Goal: Task Accomplishment & Management: Complete application form

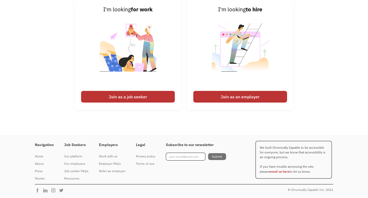
scroll to position [1403, 0]
click at [115, 91] on div "Join as a job seeker" at bounding box center [128, 97] width 94 height 12
click at [118, 63] on img at bounding box center [128, 51] width 66 height 75
click at [133, 56] on img at bounding box center [128, 51] width 66 height 75
click at [126, 91] on div "Join as a job seeker" at bounding box center [128, 97] width 94 height 12
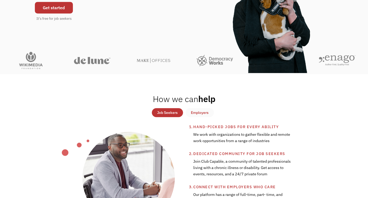
scroll to position [0, 0]
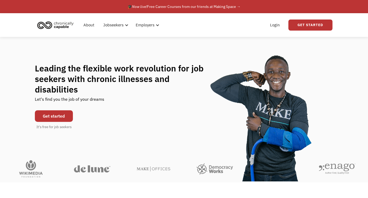
click at [64, 118] on link "Get started" at bounding box center [54, 116] width 38 height 12
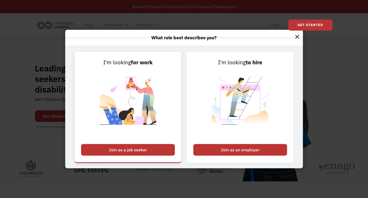
click at [131, 88] on img at bounding box center [128, 104] width 66 height 75
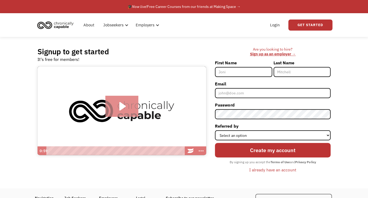
click at [125, 110] on icon "Play Video: Introducing Chronically Capable" at bounding box center [122, 106] width 6 height 8
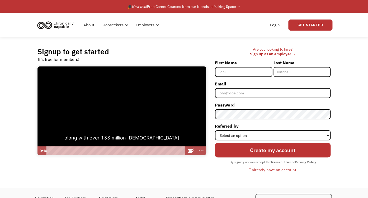
click at [73, 133] on div at bounding box center [122, 111] width 169 height 89
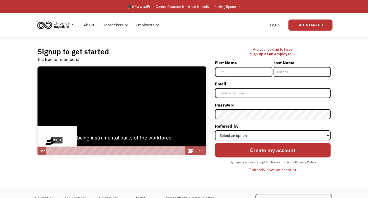
click at [49, 154] on div "0:00" at bounding box center [116, 151] width 134 height 9
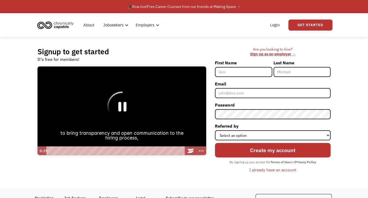
click at [118, 118] on icon "Pause" at bounding box center [122, 107] width 30 height 30
click at [87, 115] on div at bounding box center [122, 111] width 169 height 89
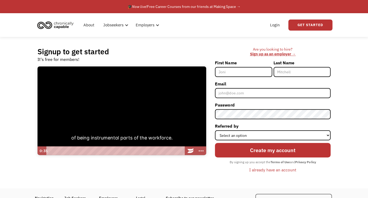
click at [77, 119] on div at bounding box center [122, 111] width 169 height 89
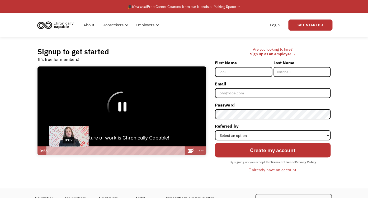
click at [66, 154] on div "0:09" at bounding box center [116, 151] width 134 height 9
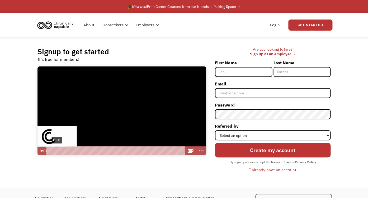
click at [51, 156] on div "0:01" at bounding box center [116, 151] width 134 height 9
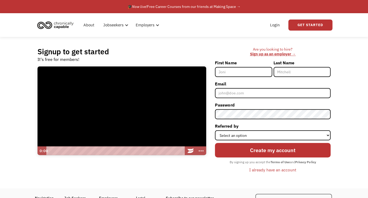
drag, startPoint x: 51, startPoint y: 156, endPoint x: 39, endPoint y: 153, distance: 12.5
click at [39, 153] on div "0:00 0:00" at bounding box center [112, 151] width 148 height 9
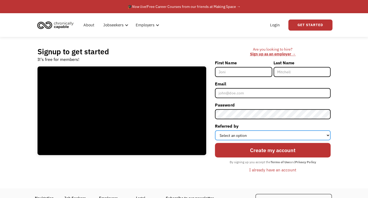
click at [215, 131] on select "Select an option Instagram Facebook Twitter Search Engine News Article Word of …" at bounding box center [273, 136] width 116 height 10
select select "Search Engine"
click option "Search Engine" at bounding box center [0, 0] width 0 height 0
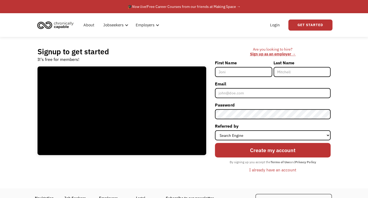
click at [231, 77] on input "First Name" at bounding box center [243, 72] width 57 height 10
type input "[PERSON_NAME]"
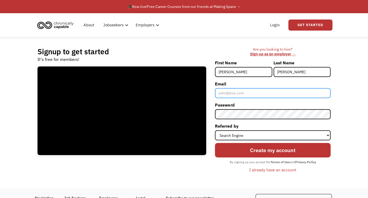
type input "[EMAIL_ADDRESS][DOMAIN_NAME]"
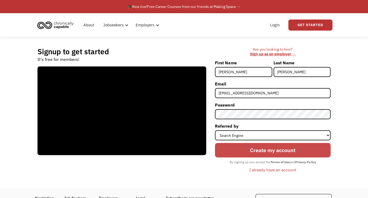
click at [274, 157] on input "Create my account" at bounding box center [273, 150] width 116 height 14
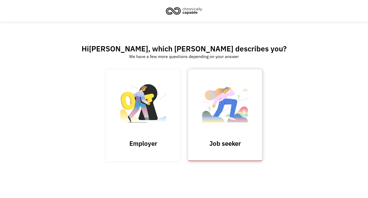
click at [223, 100] on img at bounding box center [225, 106] width 53 height 52
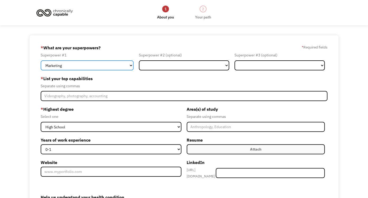
click at [41, 60] on select "Marketing Human Resources Finance Technology Operations Sales Industrial & Manu…" at bounding box center [87, 65] width 93 height 10
select select "Other"
click option "Other" at bounding box center [0, 0] width 0 height 0
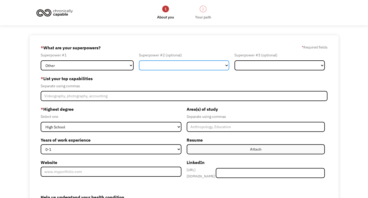
click at [139, 60] on select "Marketing Human Resources Finance Technology Operations Sales Industrial & Manu…" at bounding box center [184, 65] width 90 height 10
select select "Technology"
click option "Technology" at bounding box center [0, 0] width 0 height 0
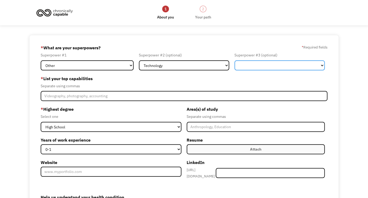
click at [235, 60] on select "Marketing Human Resources Finance Technology Operations Sales Industrial & Manu…" at bounding box center [280, 65] width 90 height 10
select select "Other"
click option "Other" at bounding box center [0, 0] width 0 height 0
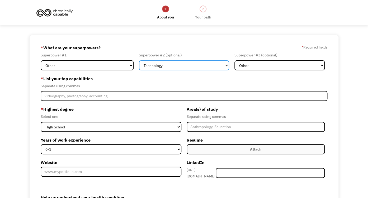
click at [139, 60] on select "Marketing Human Resources Finance Technology Operations Sales Industrial & Manu…" at bounding box center [184, 65] width 90 height 10
select select "Other"
click option "Other" at bounding box center [0, 0] width 0 height 0
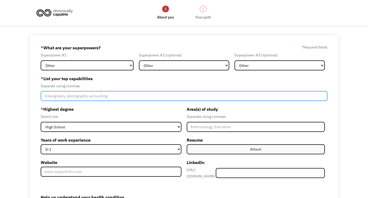
click at [102, 101] on input "Member-Create-Step1" at bounding box center [184, 96] width 287 height 10
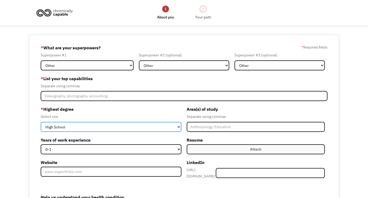
click at [41, 122] on select "High School Associates Bachelors Master's PhD" at bounding box center [111, 127] width 141 height 10
select select "bachelors"
click option "Bachelors" at bounding box center [0, 0] width 0 height 0
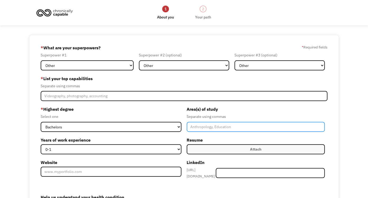
click at [205, 132] on input "Member-Create-Step1" at bounding box center [256, 127] width 138 height 10
type input "Sociology"
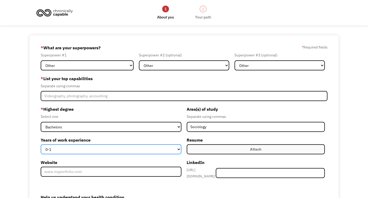
click at [41, 145] on select "0-1 2-4 5-10 11-15 15+" at bounding box center [111, 150] width 141 height 10
select select "15+"
click option "15+" at bounding box center [0, 0] width 0 height 0
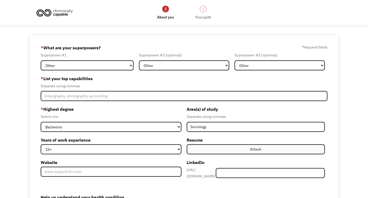
click at [137, 148] on div "* Highest degree Select one High School Associates Bachelors Master's PhD Years…" at bounding box center [112, 143] width 143 height 76
